Goal: Task Accomplishment & Management: Manage account settings

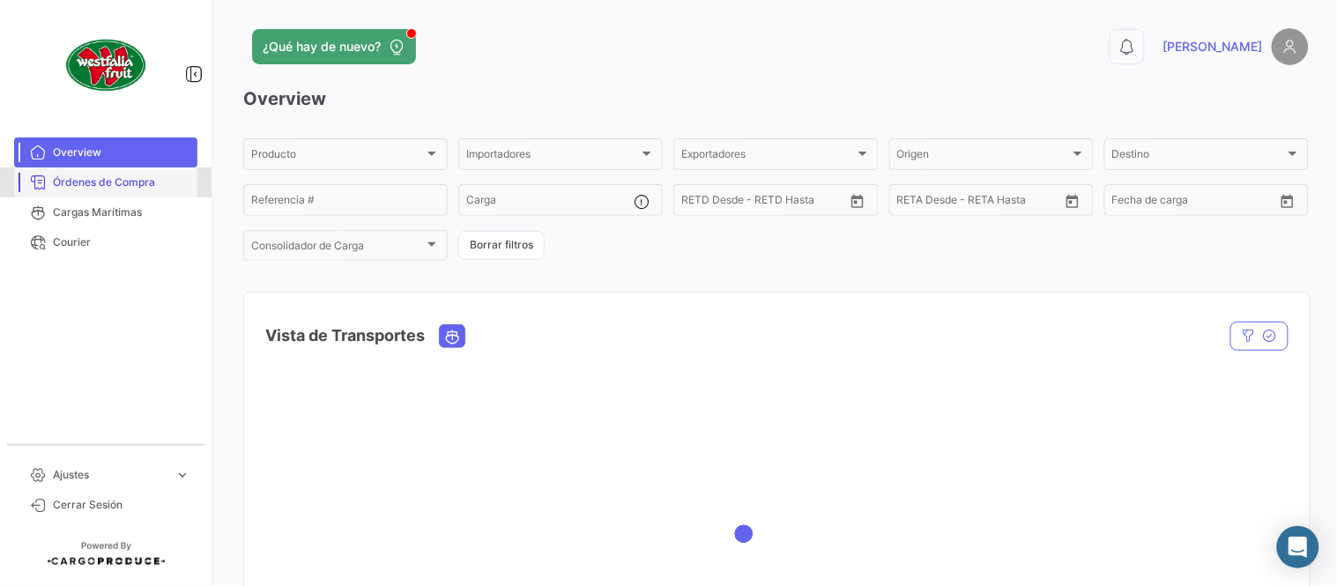
click at [93, 177] on span "Órdenes de Compra" at bounding box center [122, 183] width 138 height 16
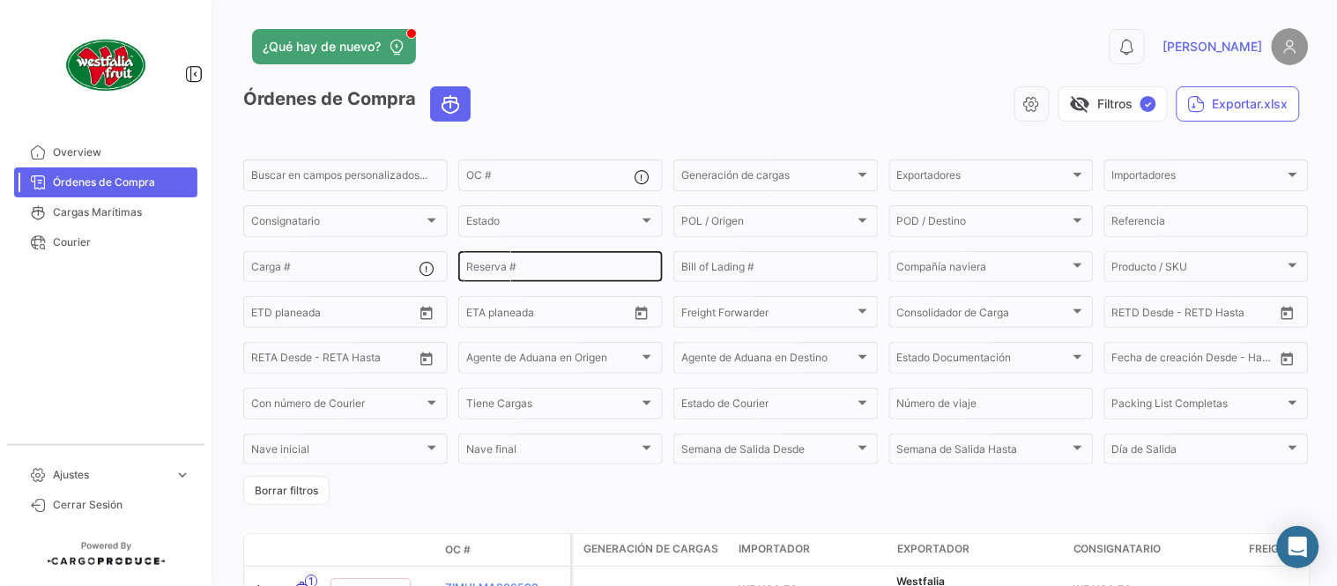
click at [503, 275] on input "Reserva #" at bounding box center [560, 270] width 189 height 12
paste input "ZIMULMA816975"
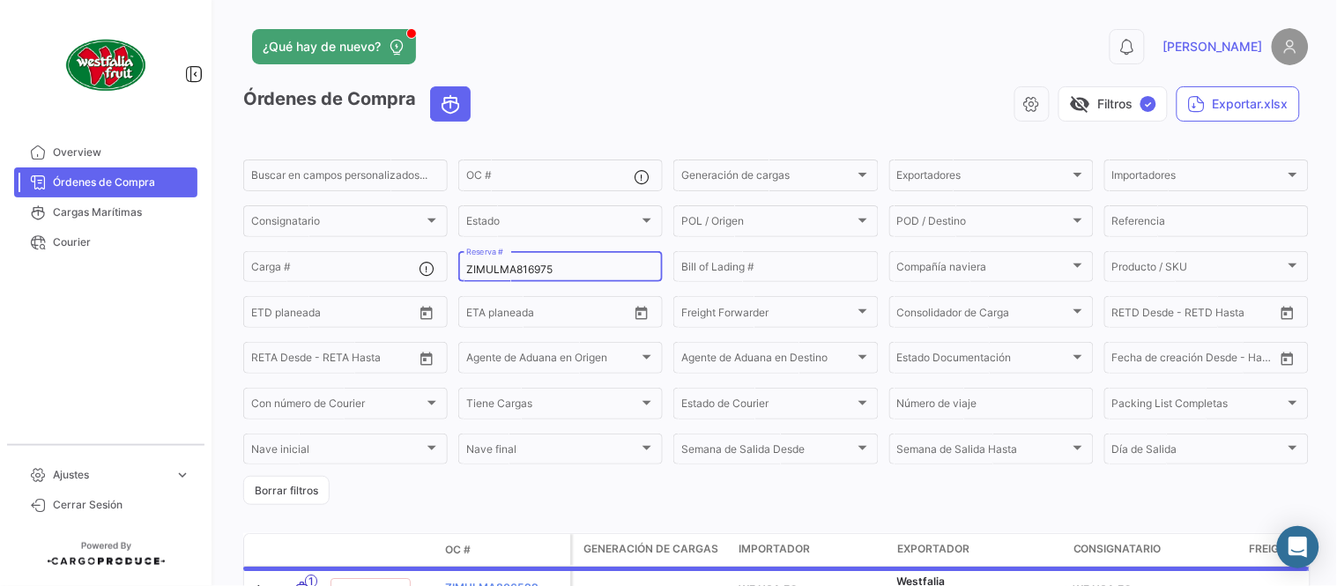
type input "ZIMULMA816975"
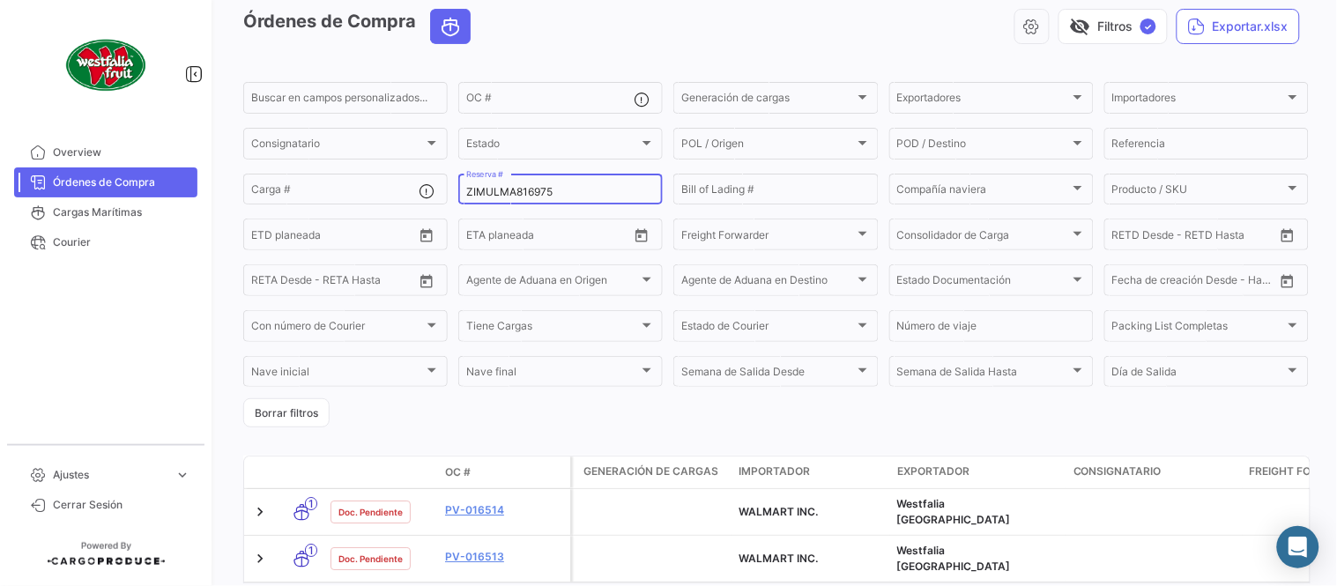
scroll to position [153, 0]
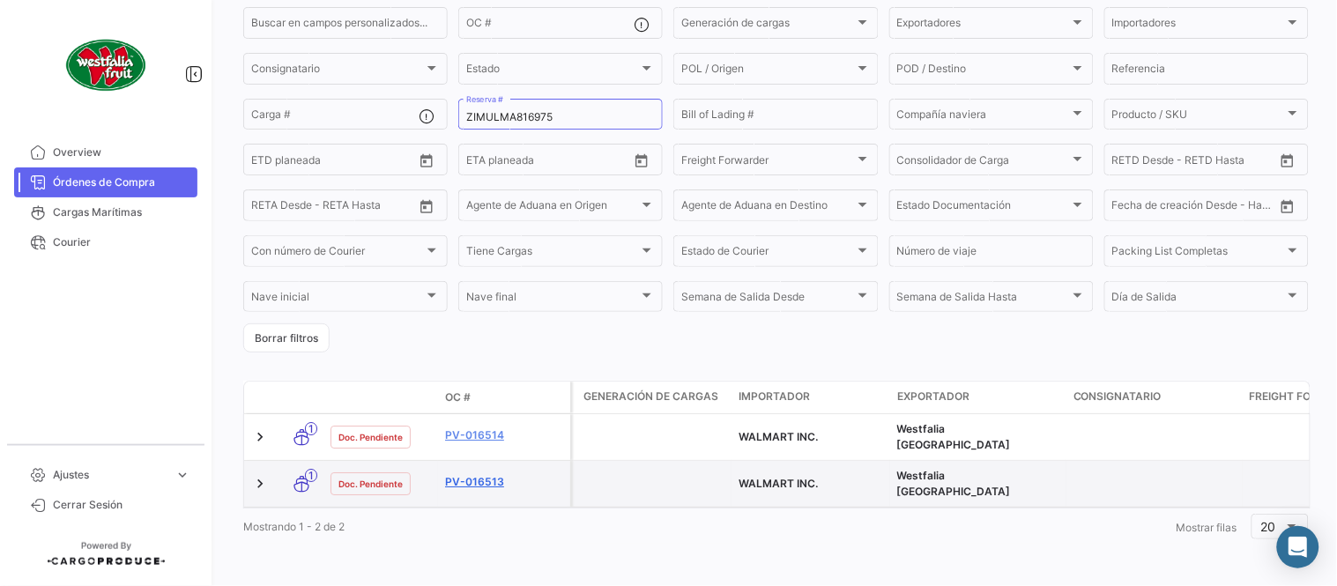
click at [499, 474] on link "PV-016513" at bounding box center [504, 482] width 118 height 16
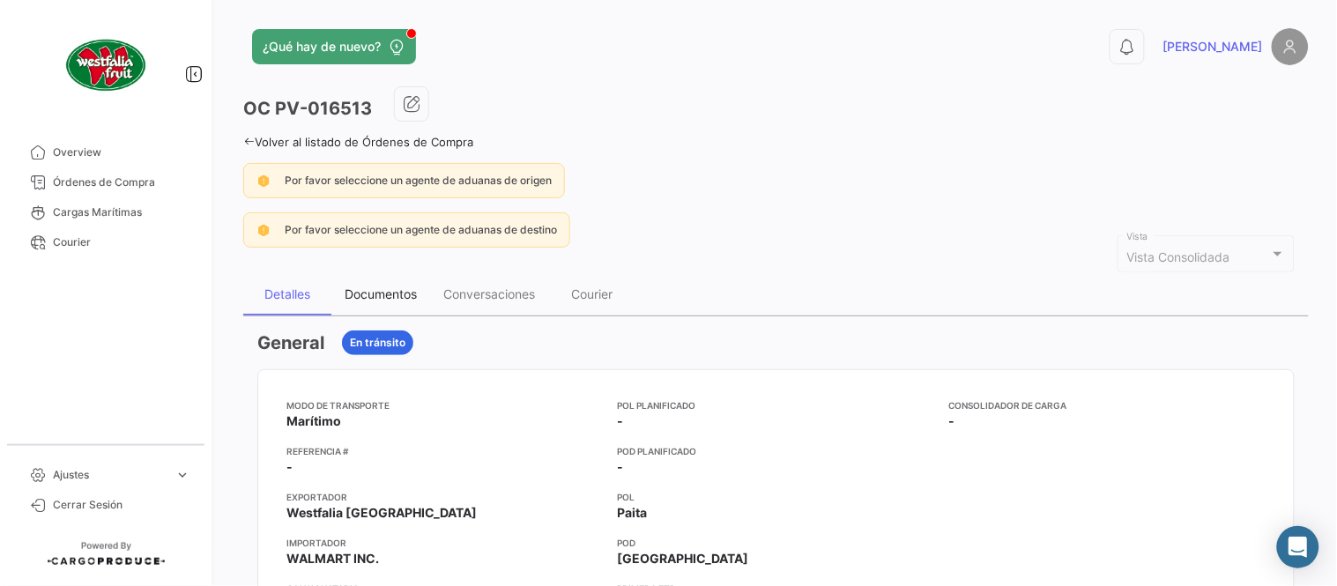
click at [383, 276] on div "Documentos" at bounding box center [380, 294] width 99 height 42
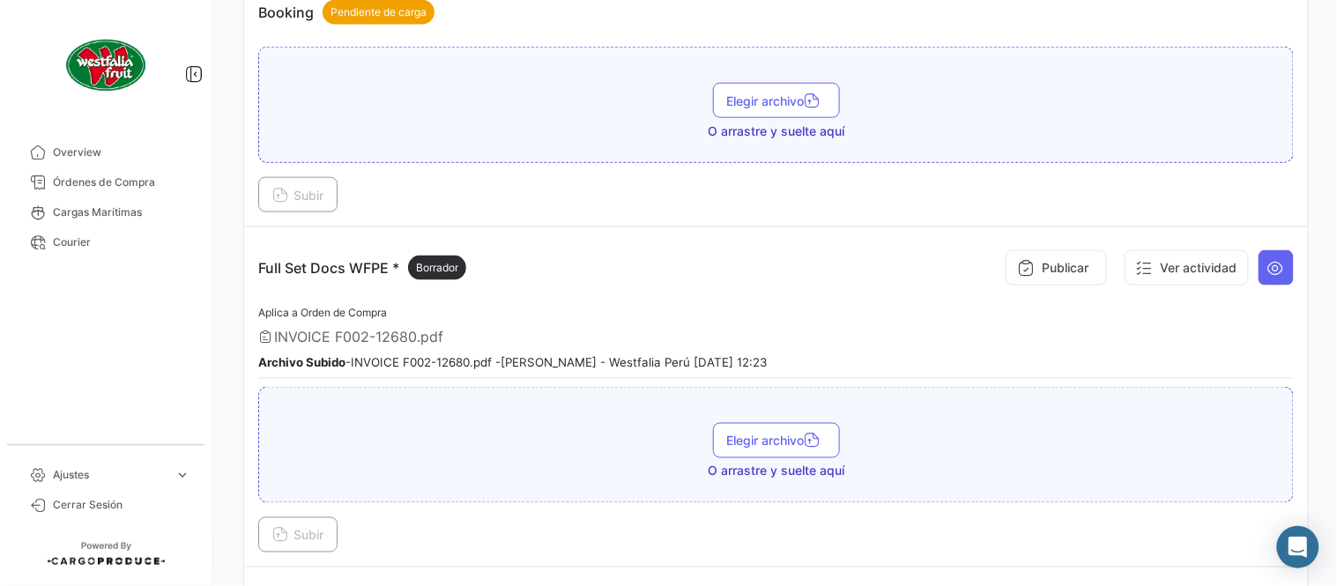
scroll to position [488, 0]
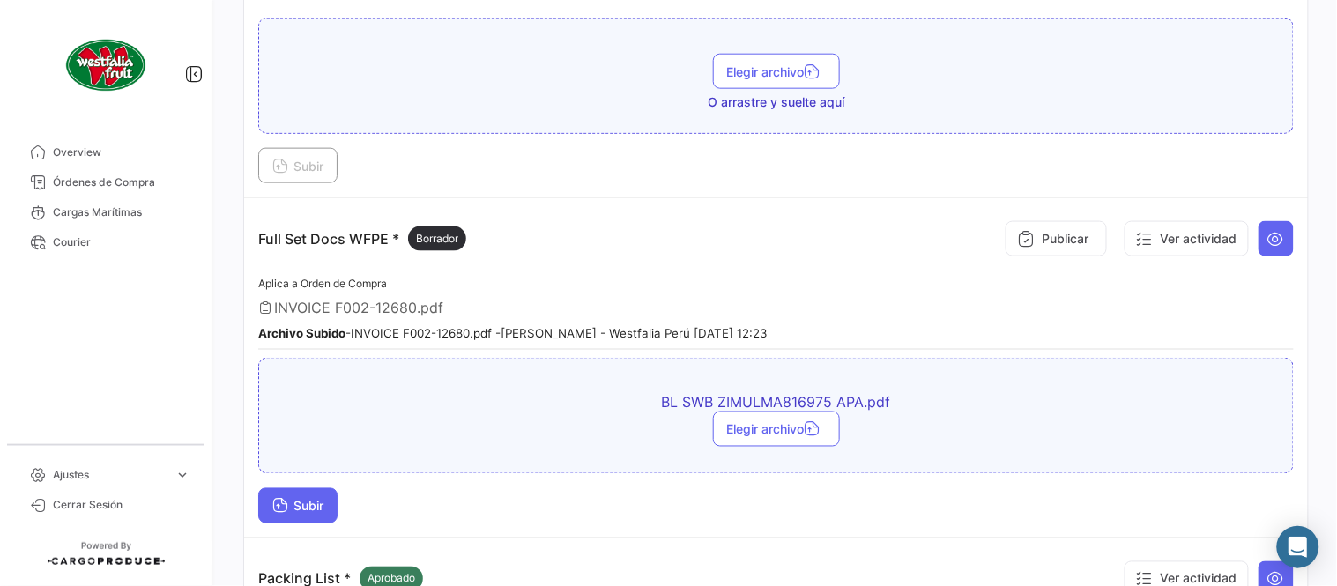
click at [309, 500] on span "Subir" at bounding box center [297, 506] width 51 height 15
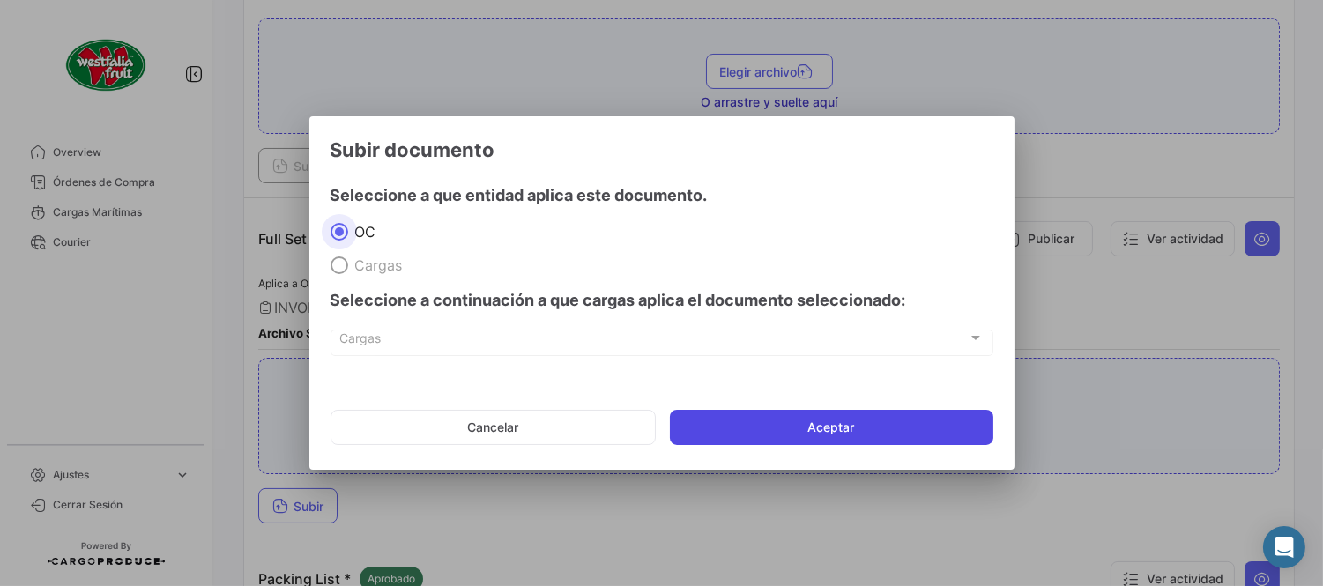
click at [745, 442] on button "Aceptar" at bounding box center [832, 427] width 324 height 35
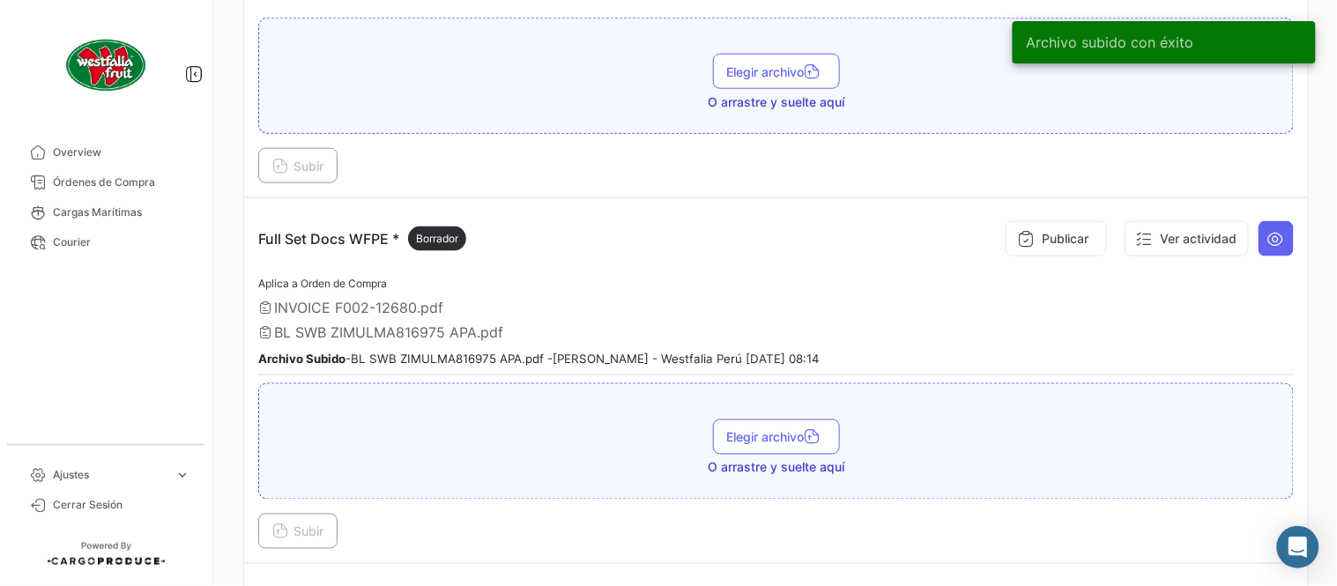
scroll to position [0, 0]
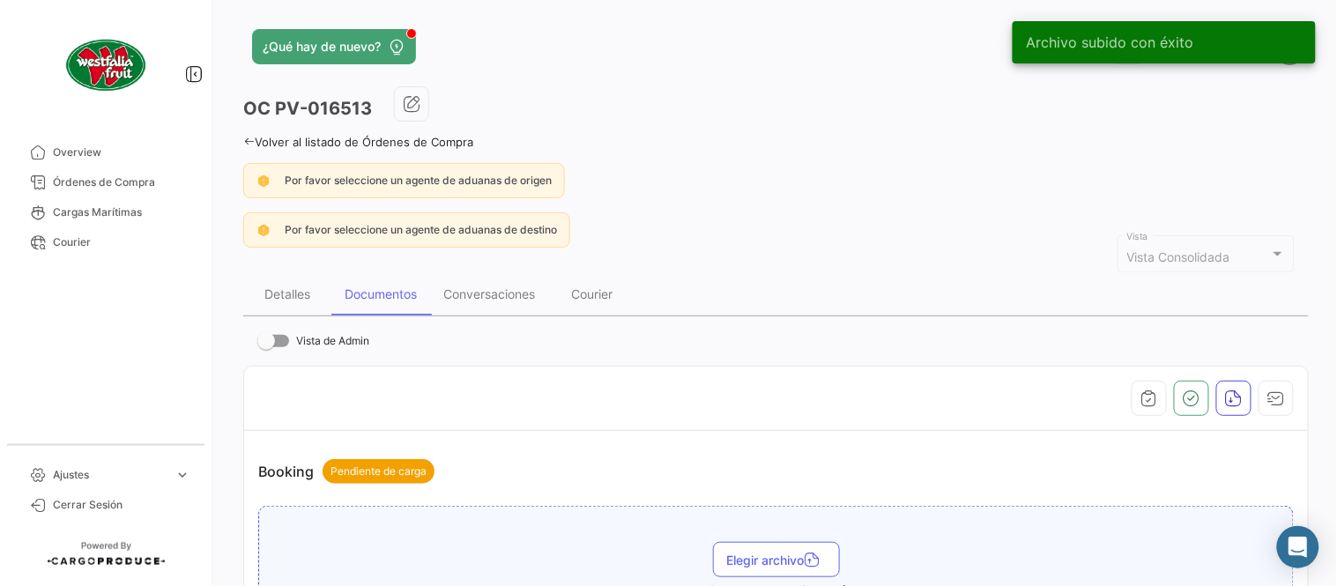
click at [302, 145] on link "Volver al listado de Órdenes de Compra" at bounding box center [358, 142] width 230 height 14
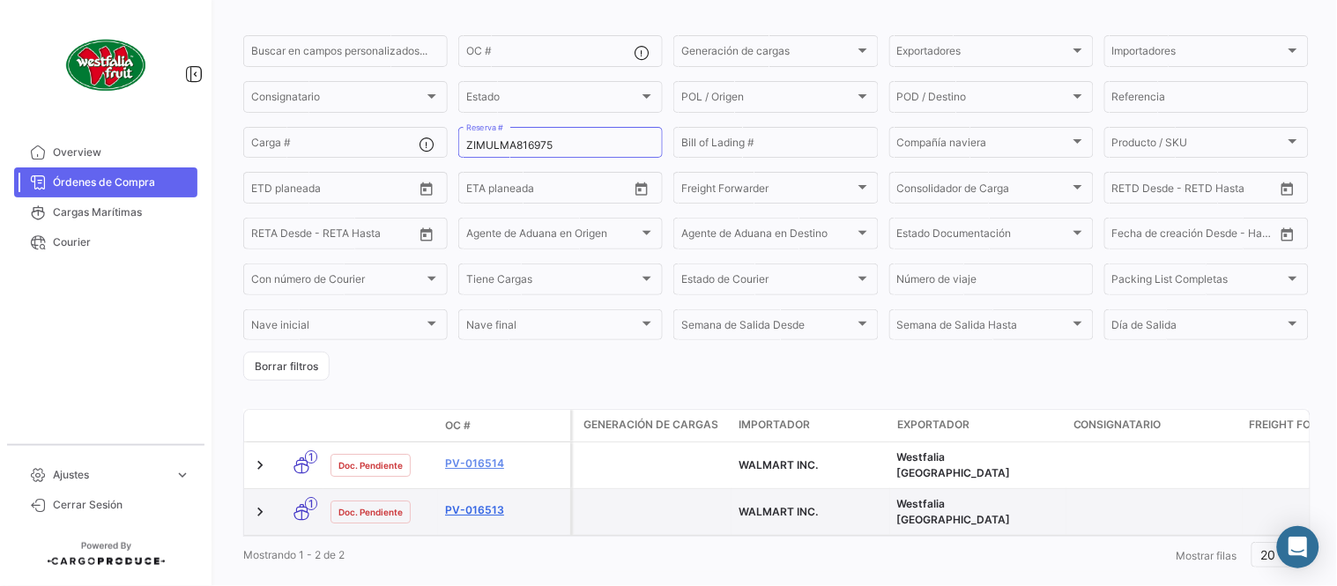
scroll to position [153, 0]
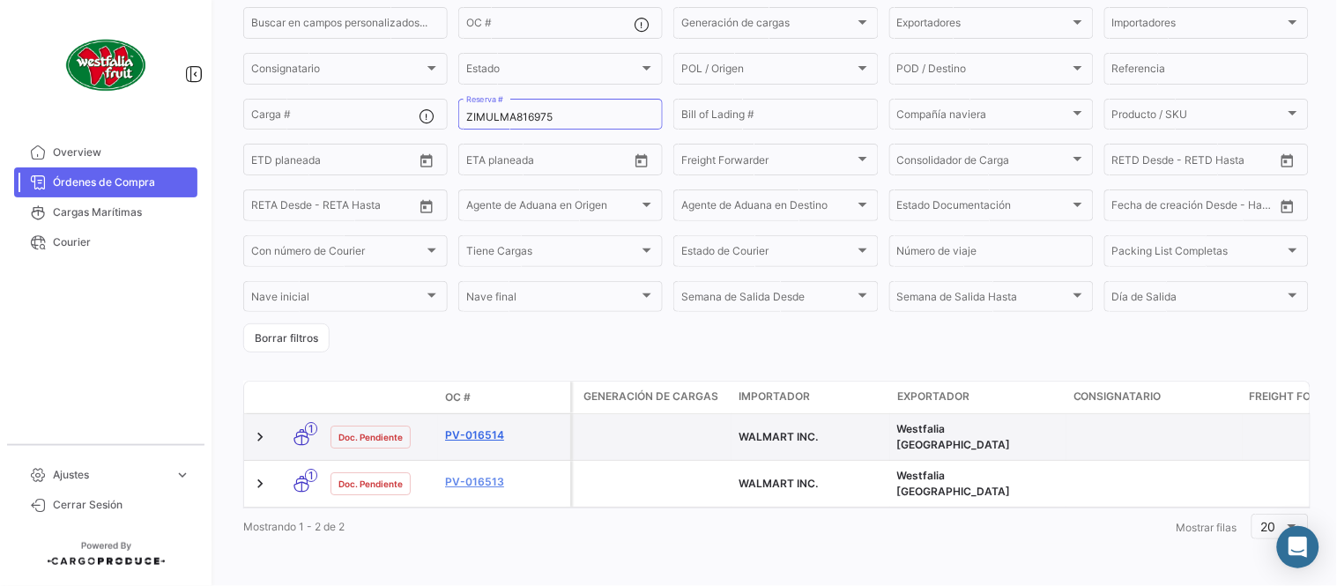
click at [474, 430] on link "PV-016514" at bounding box center [504, 436] width 118 height 16
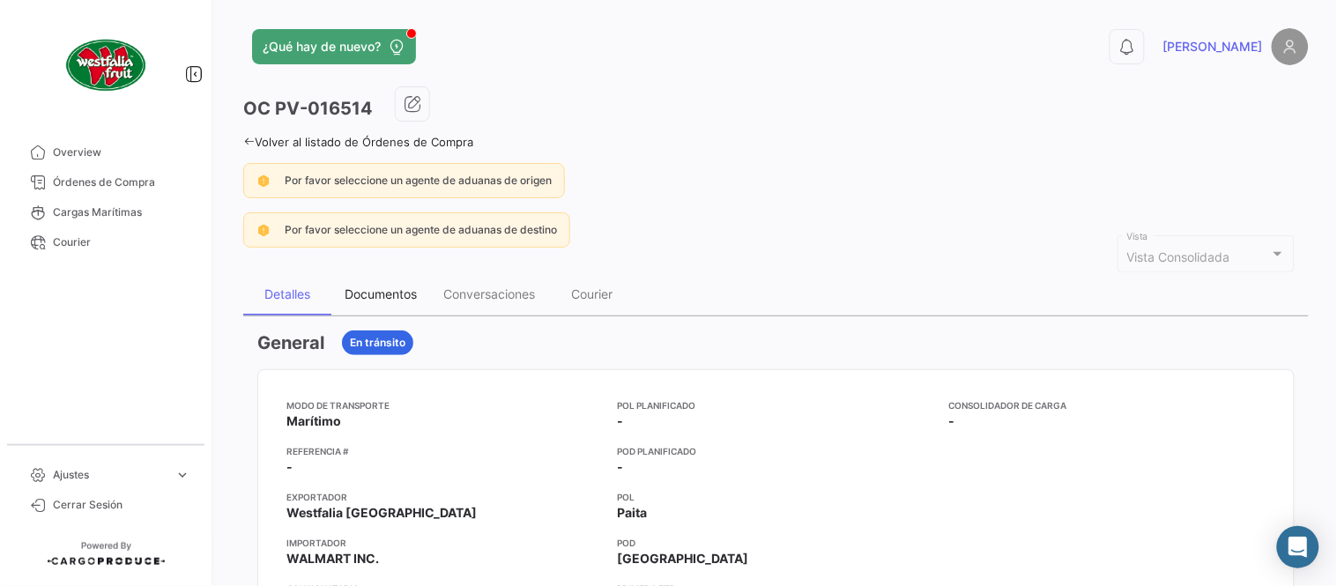
click at [382, 292] on div "Documentos" at bounding box center [381, 294] width 72 height 15
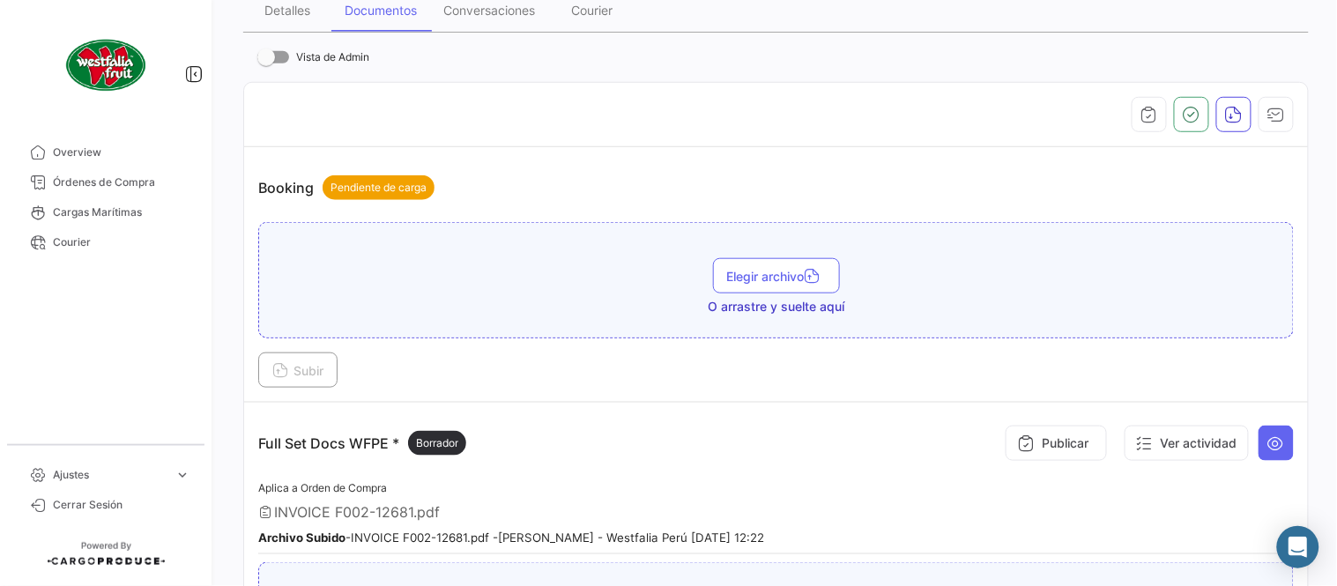
scroll to position [587, 0]
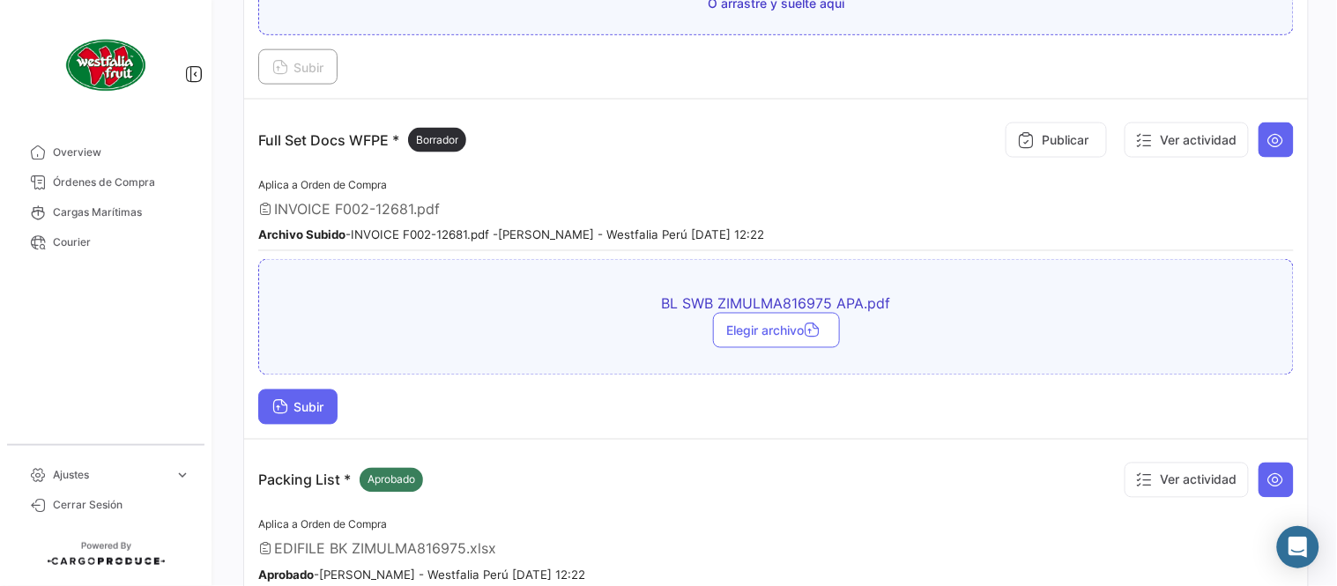
click at [313, 410] on span "Subir" at bounding box center [297, 407] width 51 height 15
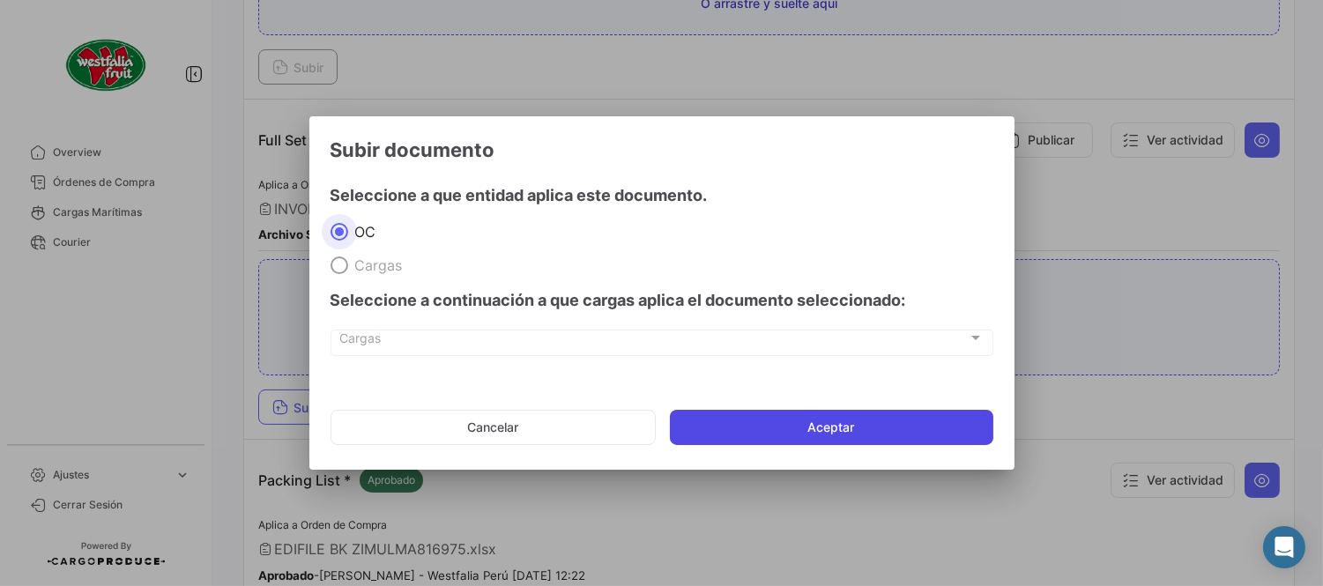
click at [875, 412] on button "Aceptar" at bounding box center [832, 427] width 324 height 35
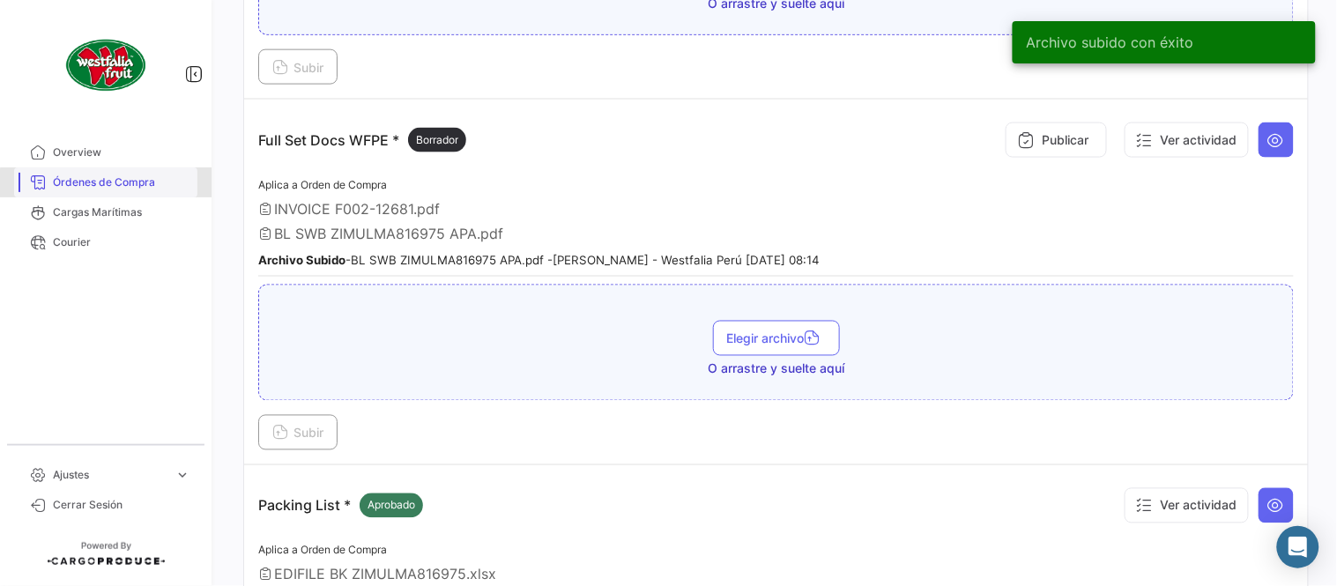
click at [129, 195] on link "Órdenes de Compra" at bounding box center [105, 182] width 183 height 30
